Goal: Register for event/course

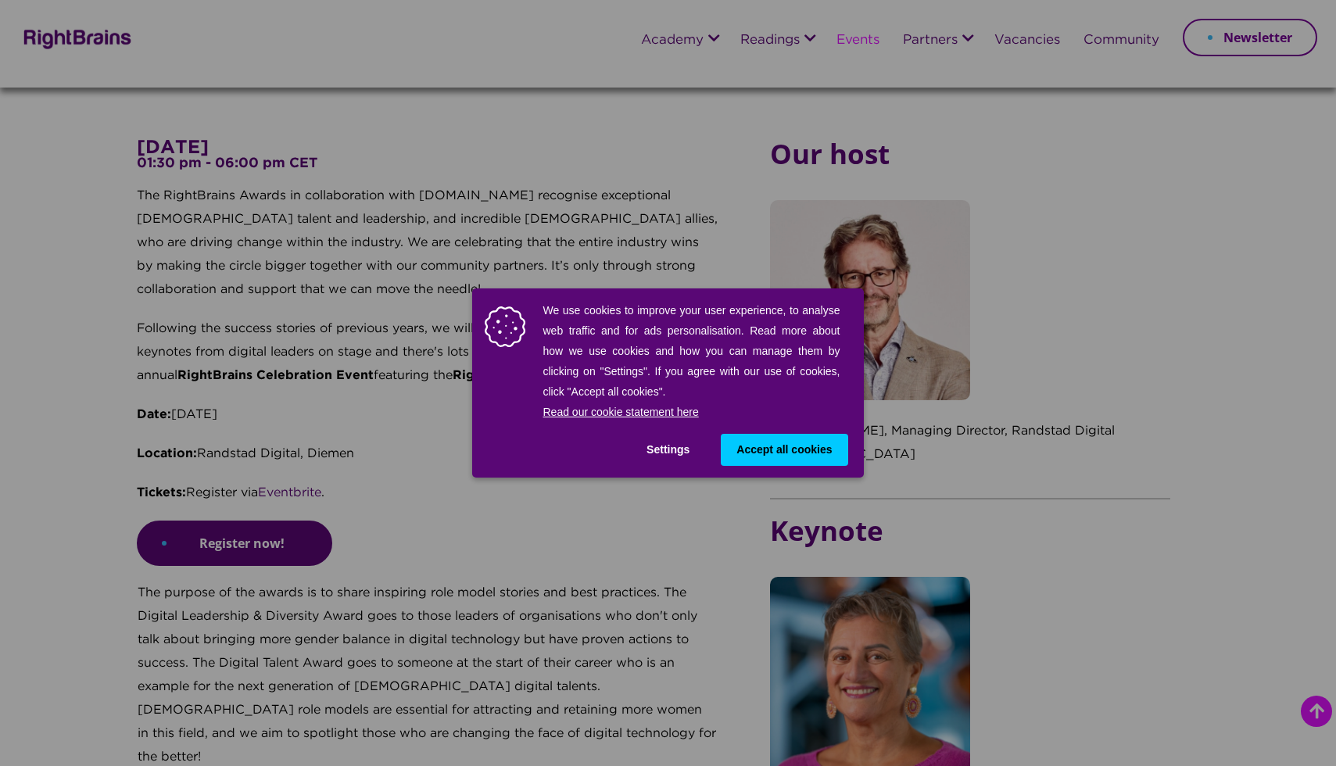
scroll to position [601, 0]
click at [547, 515] on div "We use cookies to improve your user experience, to analyse web traffic and for …" at bounding box center [668, 383] width 1336 height 766
click at [676, 450] on button "Settings" at bounding box center [668, 450] width 74 height 32
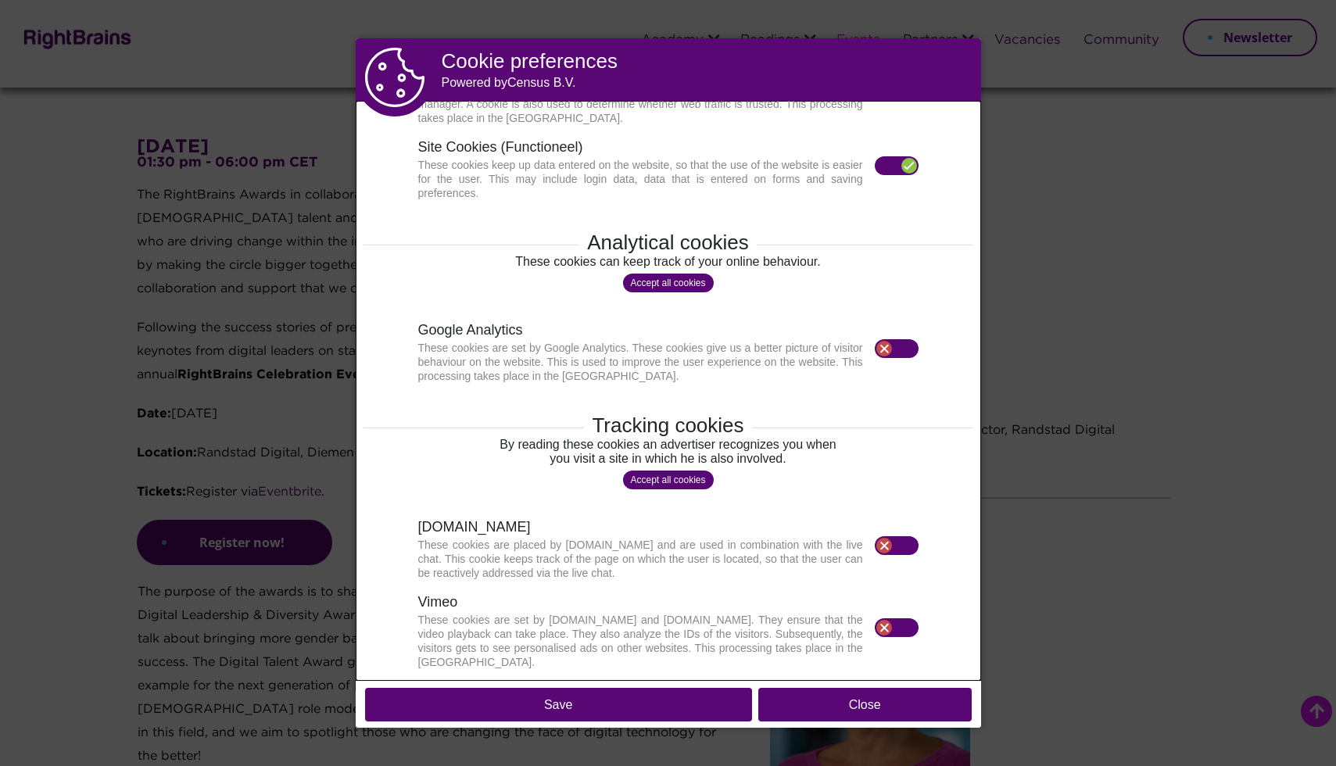
scroll to position [0, 0]
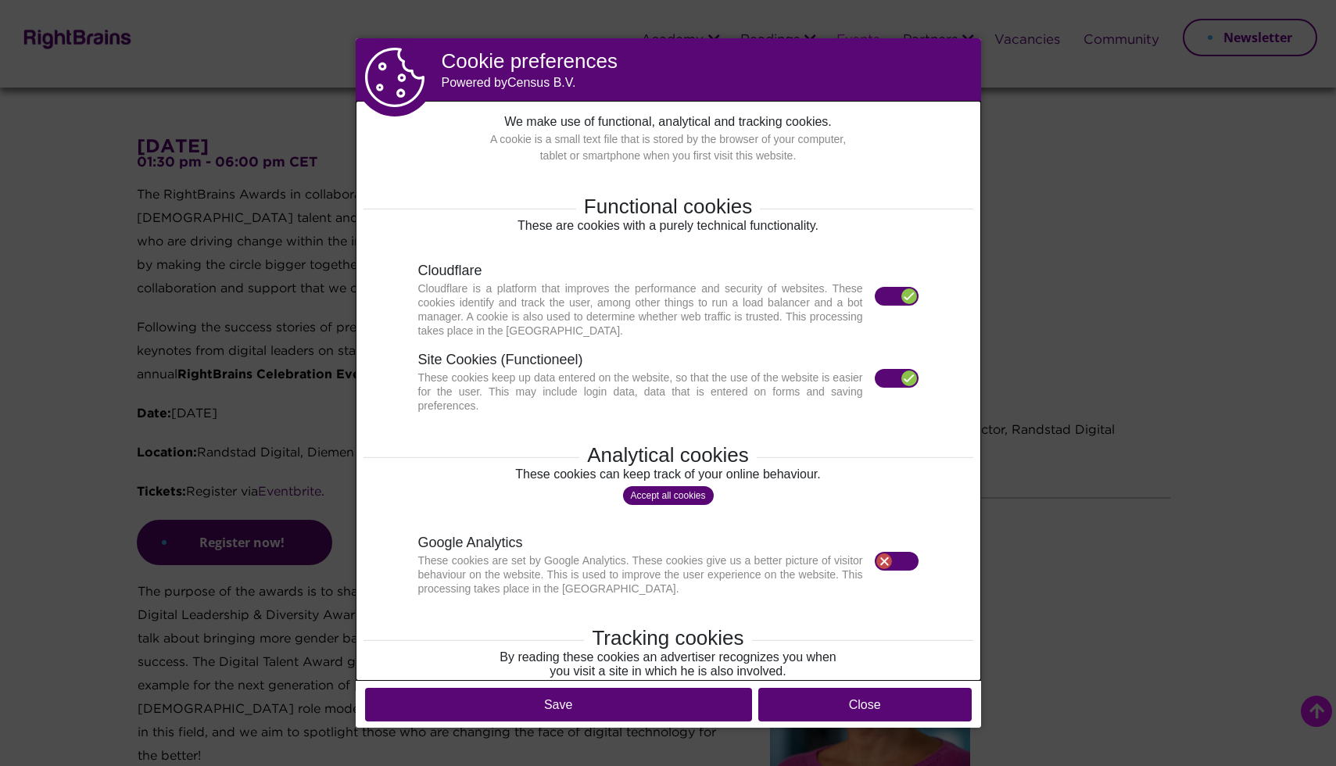
click at [890, 379] on label at bounding box center [897, 378] width 44 height 19
click at [902, 299] on div at bounding box center [910, 297] width 16 height 16
click at [899, 360] on section "Site Cookies (Functioneel) These cookies keep up data entered on the website, s…" at bounding box center [668, 381] width 500 height 63
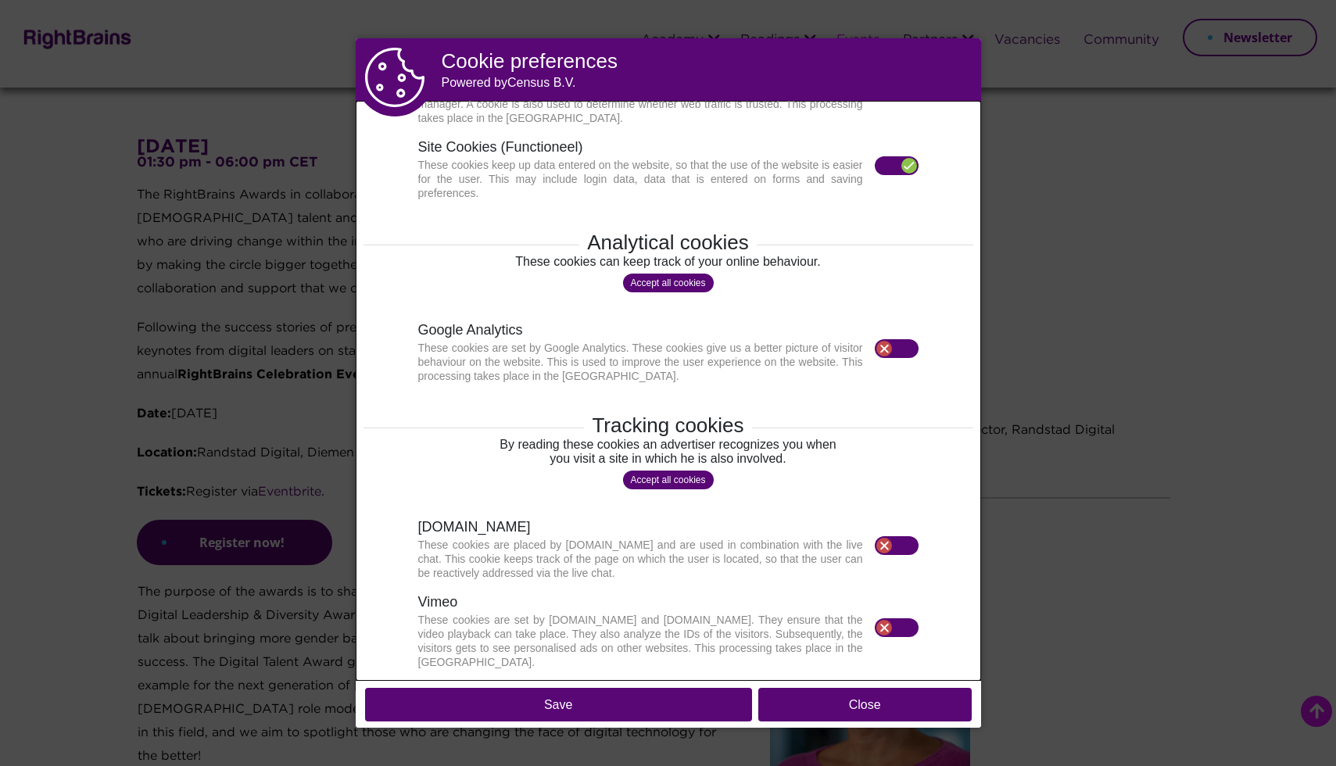
click at [665, 700] on button "Save" at bounding box center [558, 705] width 387 height 34
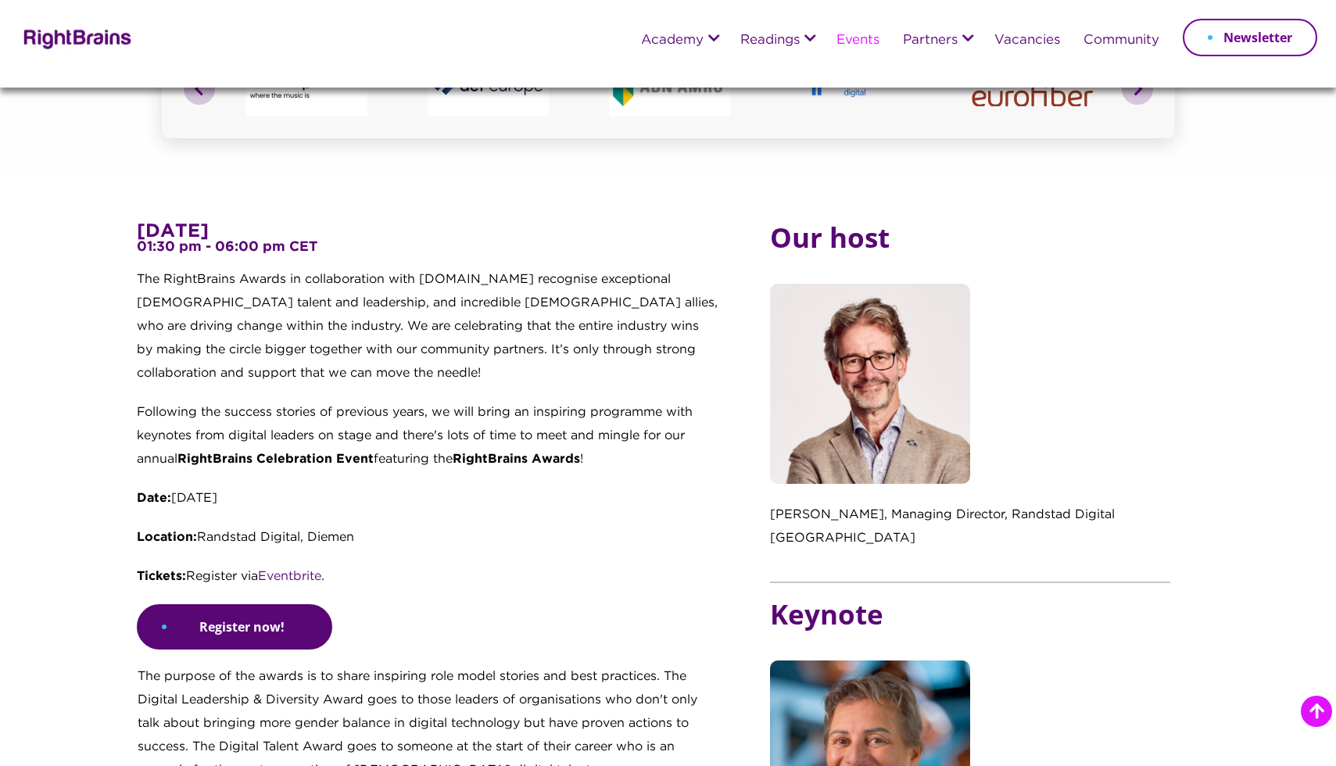
scroll to position [520, 0]
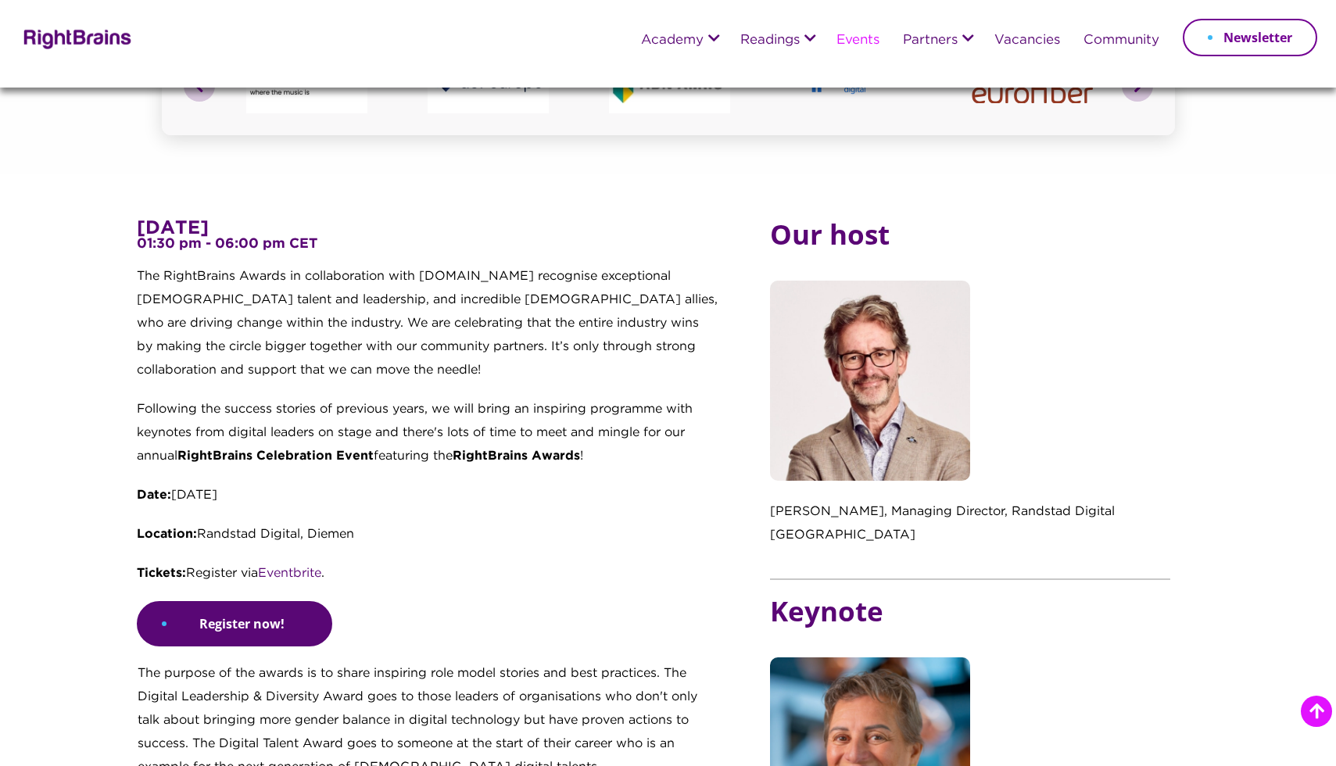
click at [650, 544] on p "Location: Randstad Digital, Diemen" at bounding box center [428, 542] width 582 height 39
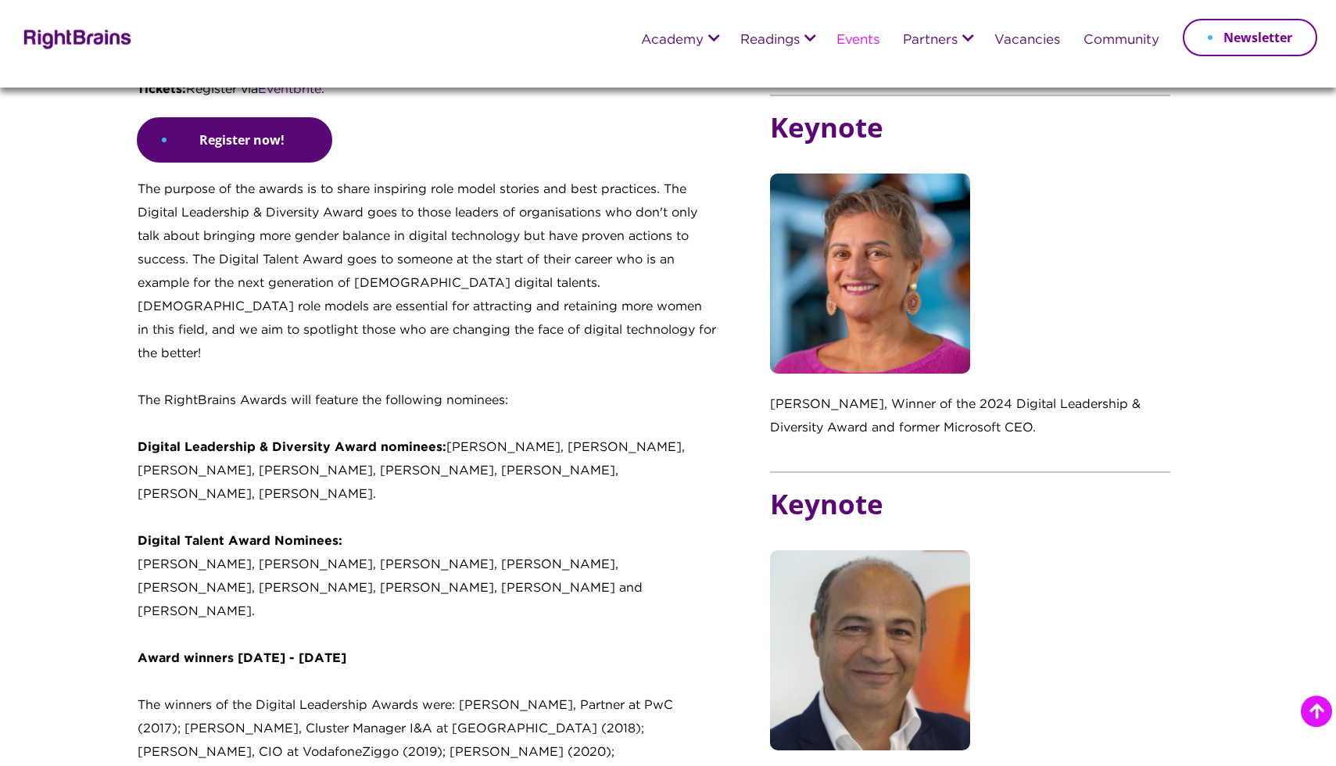
scroll to position [0, 0]
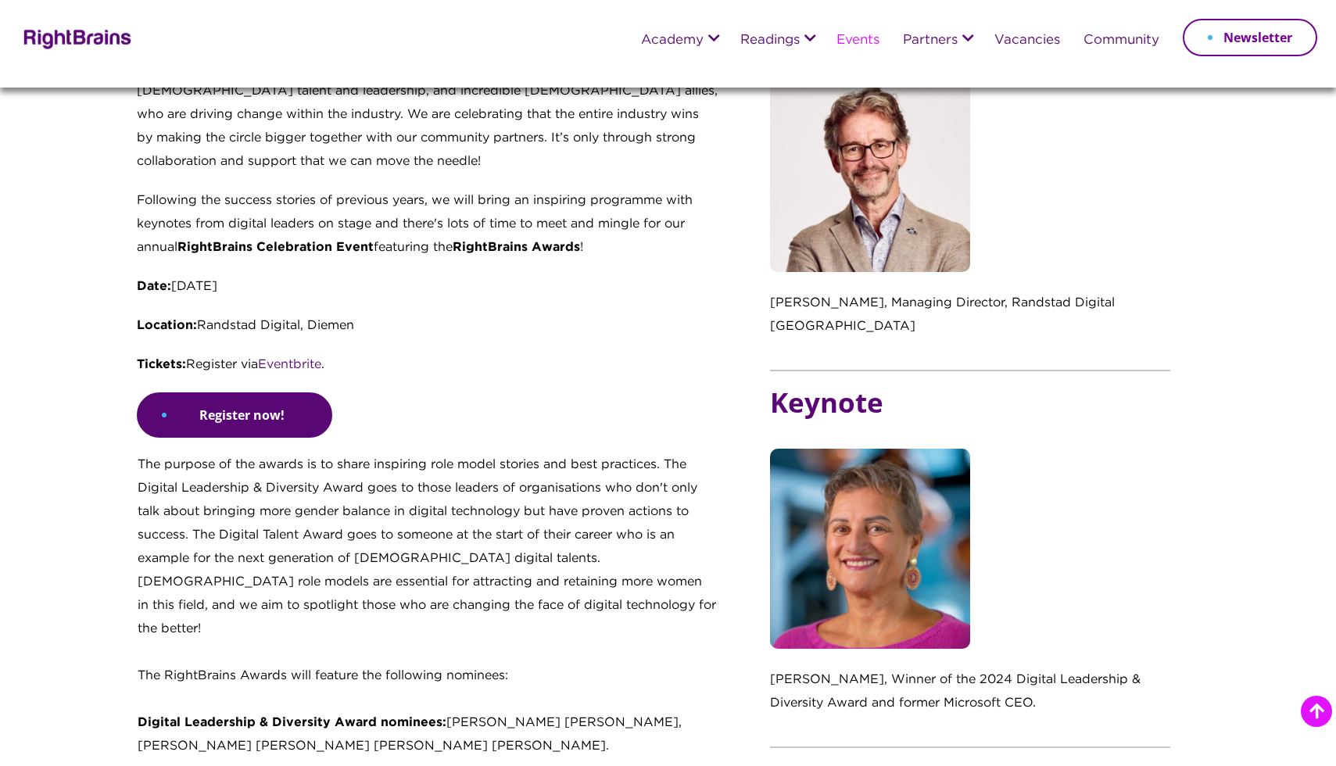
scroll to position [754, 0]
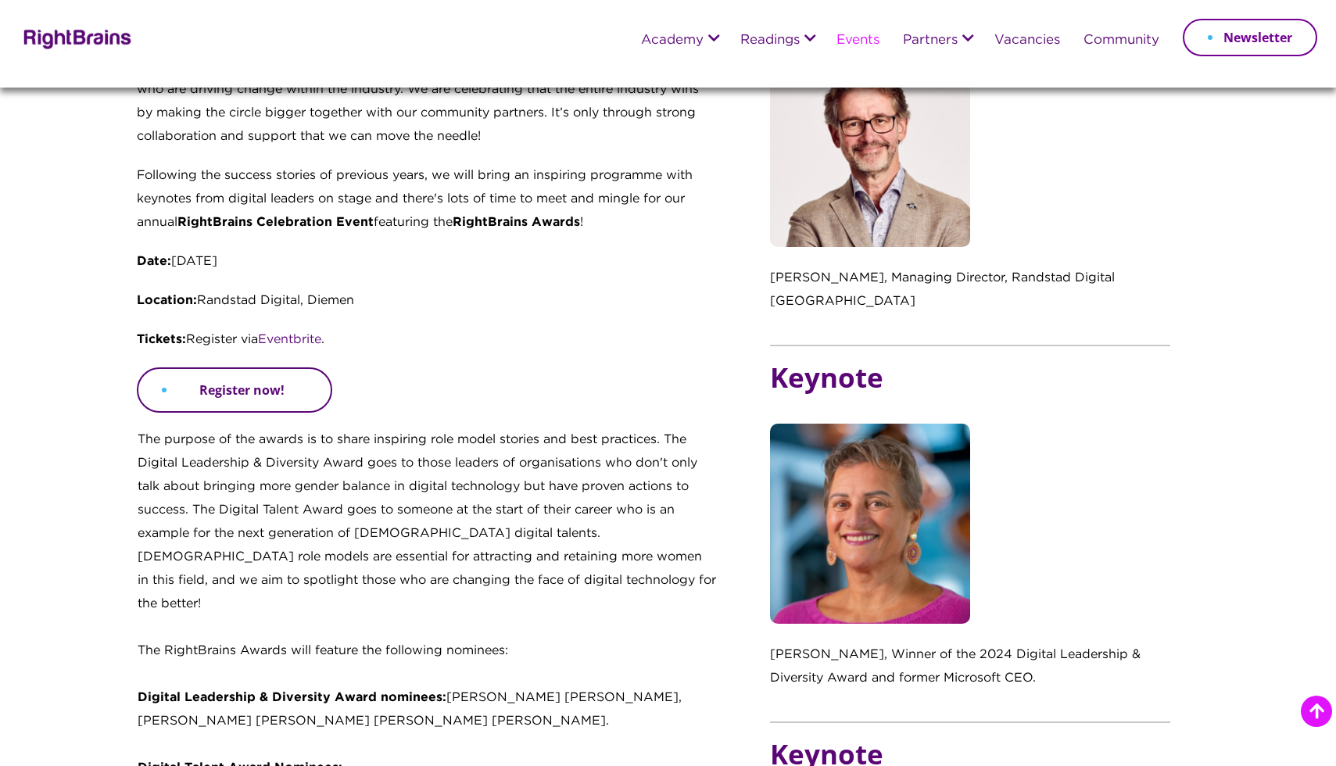
click at [249, 393] on link "Register now!" at bounding box center [234, 390] width 195 height 45
